Goal: Task Accomplishment & Management: Complete application form

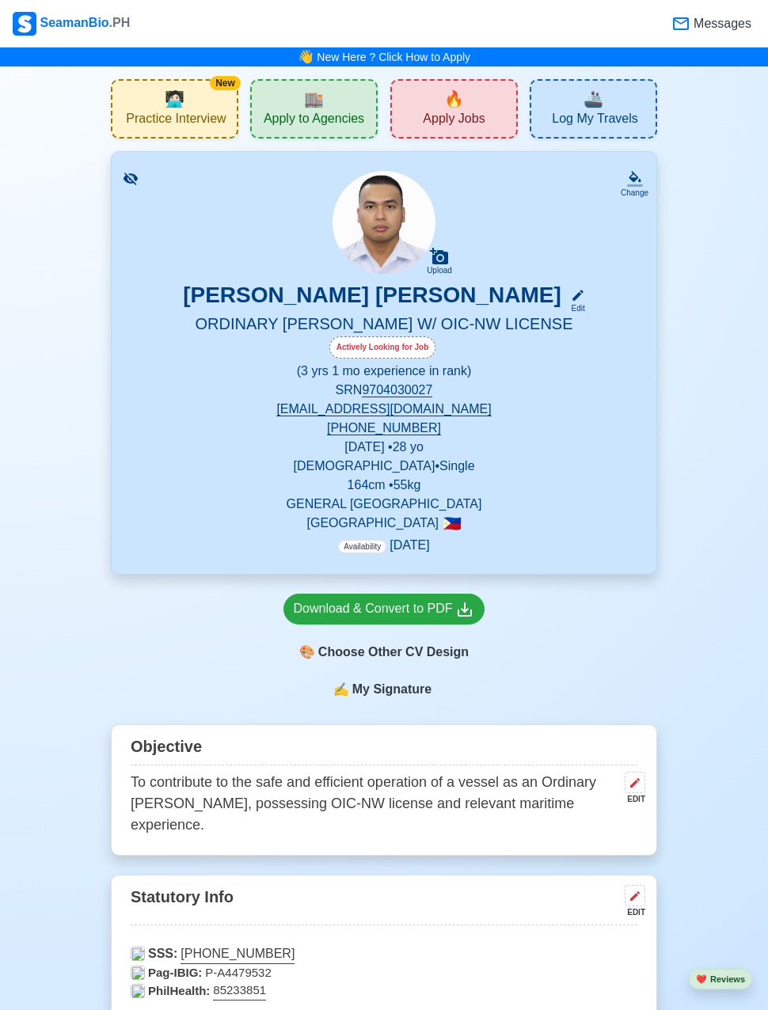
click at [408, 96] on div "🔥 Apply Jobs" at bounding box center [453, 108] width 127 height 59
click at [296, 102] on div "🏬 Apply to Agencies" at bounding box center [313, 108] width 127 height 59
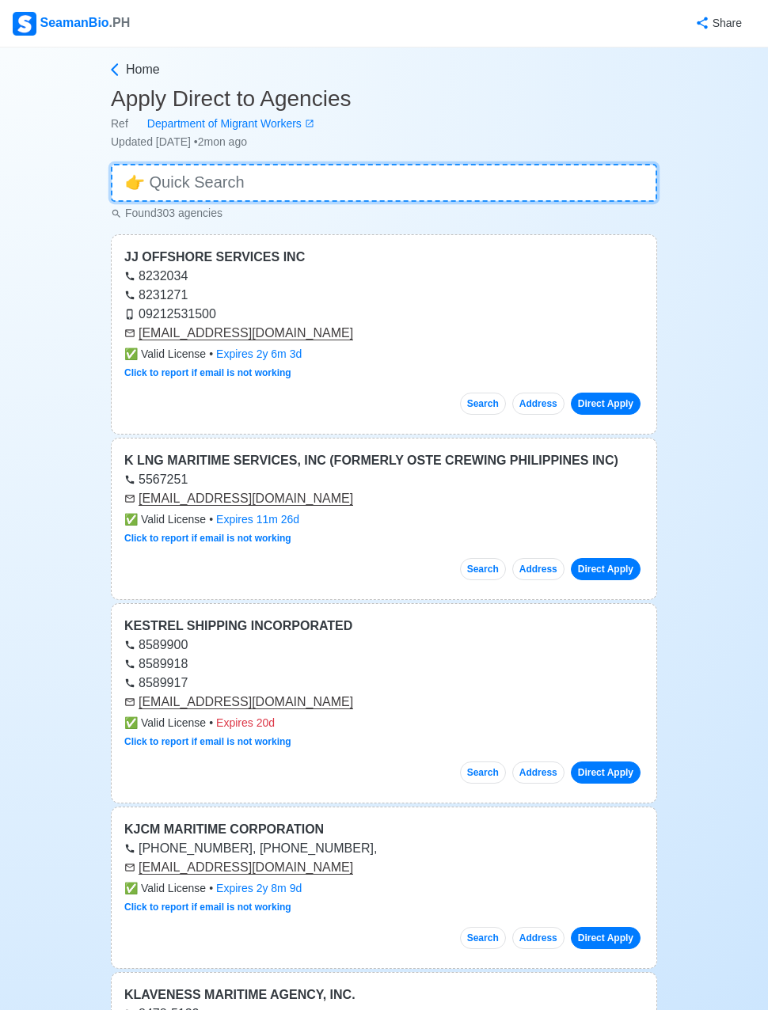
click at [588, 180] on input at bounding box center [384, 183] width 546 height 38
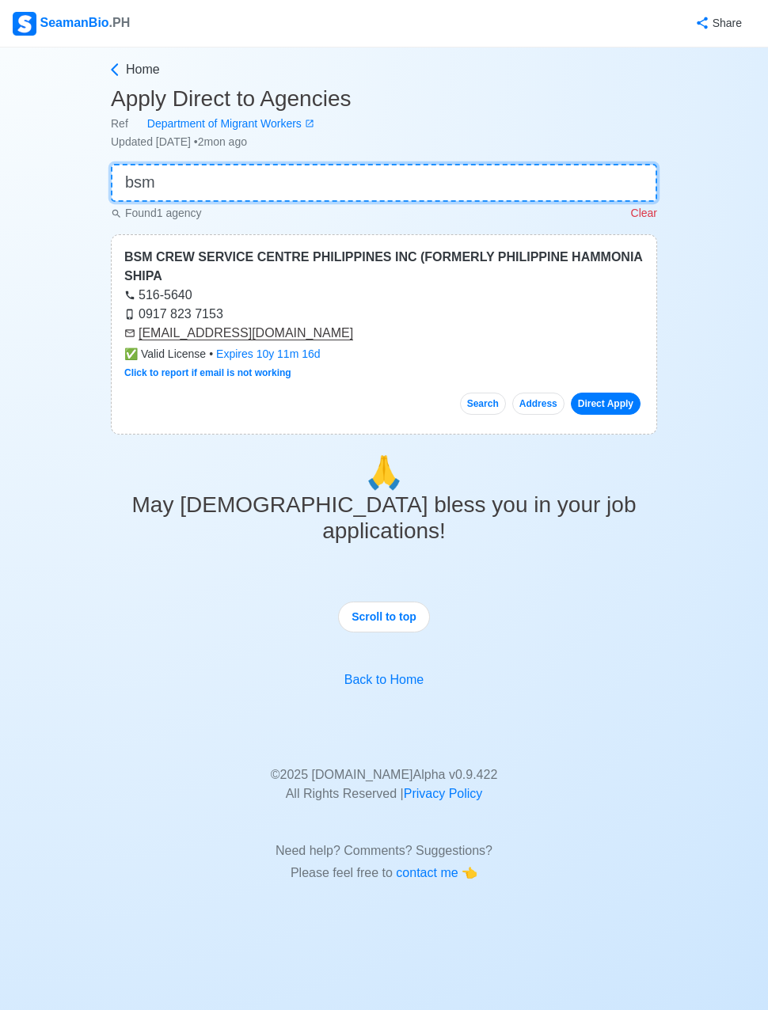
type input "bsm"
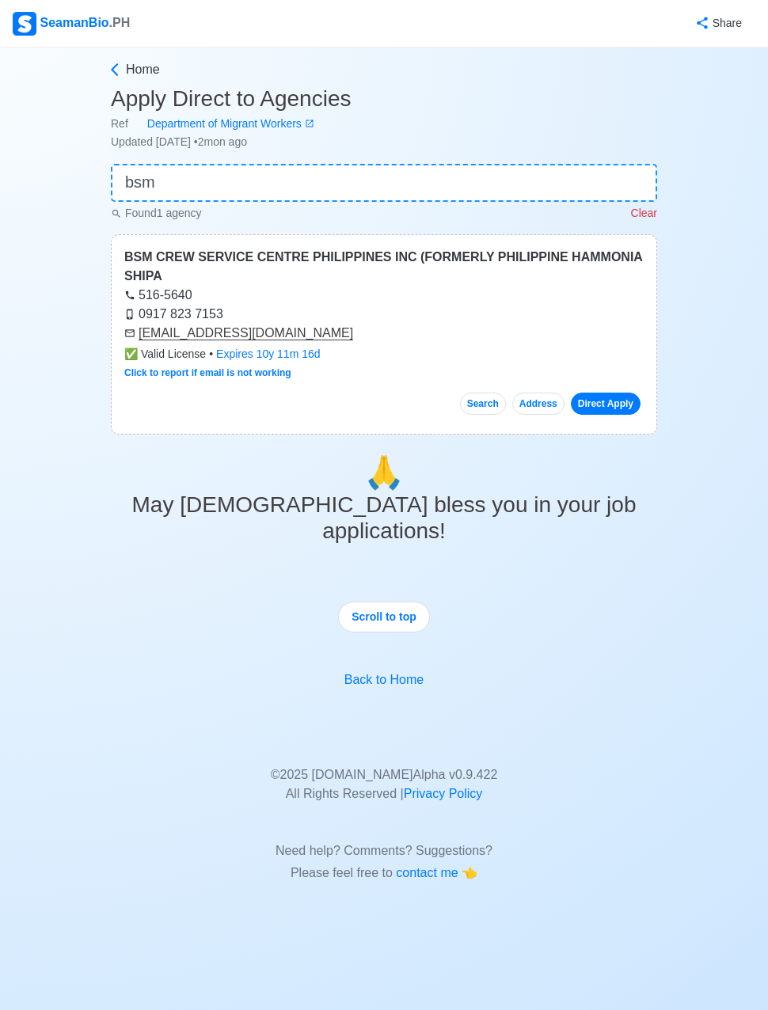
click at [615, 398] on link "Direct Apply" at bounding box center [606, 404] width 70 height 22
